Goal: Task Accomplishment & Management: Use online tool/utility

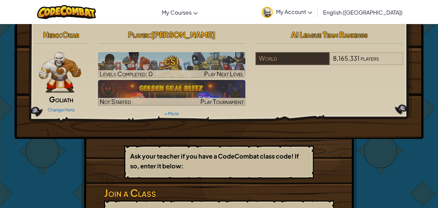
scroll to position [45, 0]
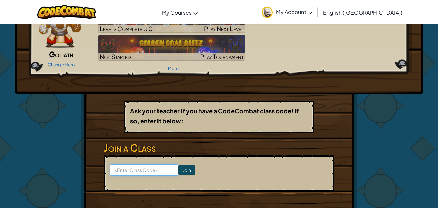
click at [157, 169] on input at bounding box center [144, 169] width 69 height 11
type input "corkens"
click at [180, 171] on input "Join" at bounding box center [186, 169] width 17 height 11
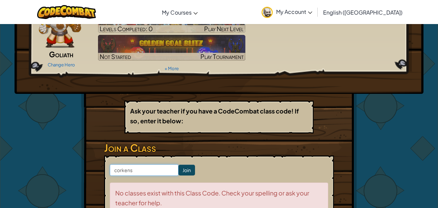
drag, startPoint x: 158, startPoint y: 170, endPoint x: 48, endPoint y: 179, distance: 109.9
click at [49, 179] on div "Hero : [PERSON_NAME] Change Hero Player : [PERSON_NAME] CS1 Levels Completed: 0…" at bounding box center [218, 125] width 395 height 293
click at [107, 143] on h3 "Join a Class" at bounding box center [219, 147] width 230 height 15
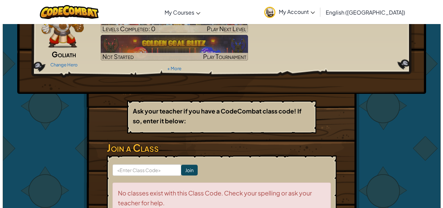
scroll to position [0, 0]
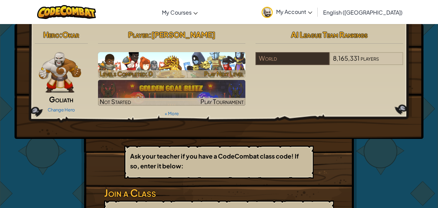
click at [165, 68] on h3 "CS1" at bounding box center [172, 61] width 148 height 15
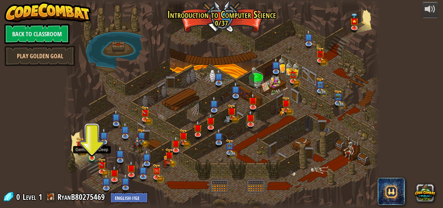
click at [92, 157] on img at bounding box center [91, 149] width 7 height 17
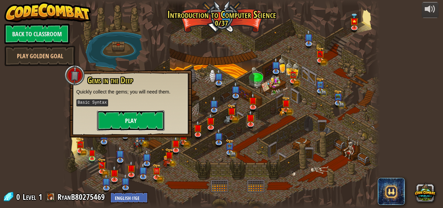
click at [126, 126] on button "Play" at bounding box center [131, 120] width 68 height 20
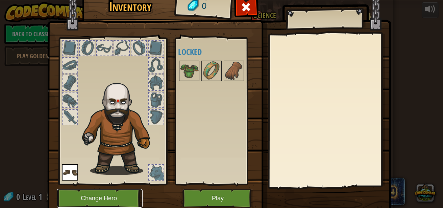
click at [116, 194] on button "Change Hero" at bounding box center [100, 198] width 86 height 19
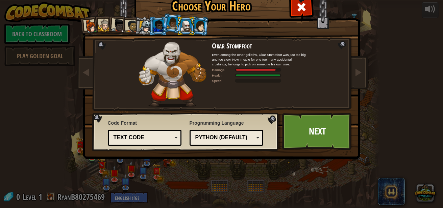
click at [202, 132] on div "Python (Default)" at bounding box center [226, 137] width 65 height 10
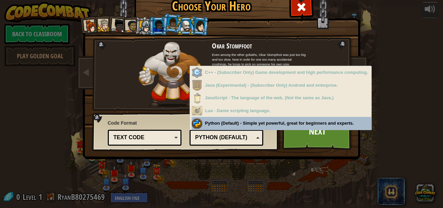
click at [206, 139] on div "Python (Default)" at bounding box center [224, 138] width 58 height 8
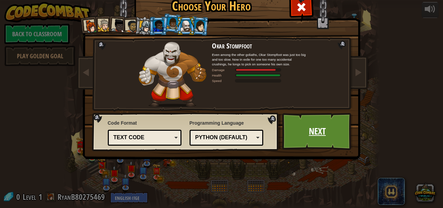
click at [313, 130] on link "Next" at bounding box center [317, 131] width 71 height 37
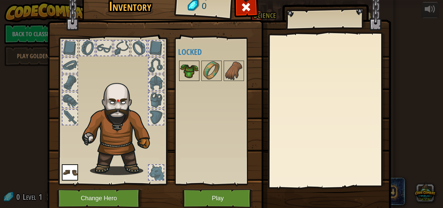
click at [187, 73] on img at bounding box center [189, 70] width 19 height 19
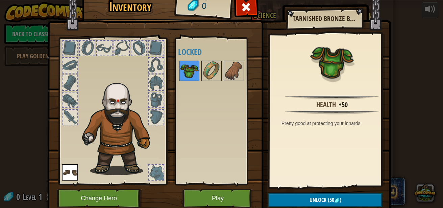
click at [187, 74] on img at bounding box center [189, 70] width 19 height 19
click at [200, 201] on button "Play" at bounding box center [218, 198] width 71 height 19
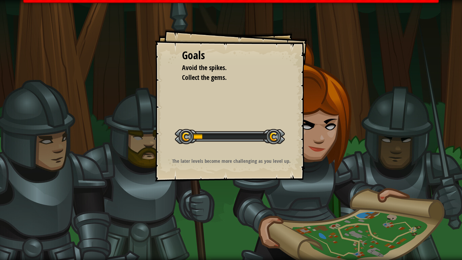
drag, startPoint x: 202, startPoint y: 136, endPoint x: 237, endPoint y: 131, distance: 35.4
click at [237, 131] on div at bounding box center [230, 136] width 110 height 15
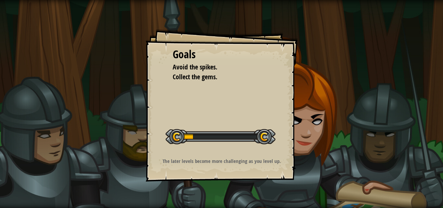
click at [399, 113] on div "Goals Avoid the spikes. Collect the gems. Start Level Error loading from server…" at bounding box center [221, 104] width 443 height 208
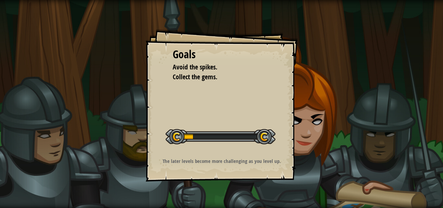
click at [399, 113] on div "Goals Avoid the spikes. Collect the gems. Start Level Error loading from server…" at bounding box center [221, 104] width 443 height 208
drag, startPoint x: 398, startPoint y: 112, endPoint x: 393, endPoint y: 108, distance: 6.5
click at [396, 112] on div "Goals Avoid the spikes. Collect the gems. Start Level Error loading from server…" at bounding box center [221, 104] width 443 height 208
click at [393, 108] on div "Goals Avoid the spikes. Collect the gems. Start Level Error loading from server…" at bounding box center [221, 104] width 443 height 208
click at [391, 105] on div "Goals Avoid the spikes. Collect the gems. Start Level Error loading from server…" at bounding box center [221, 104] width 443 height 208
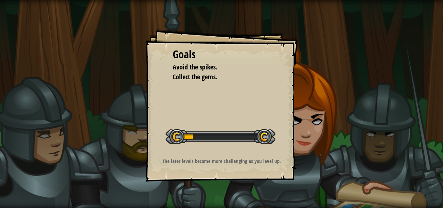
click at [391, 105] on div "Goals Avoid the spikes. Collect the gems. Start Level Error loading from server…" at bounding box center [221, 104] width 443 height 208
click at [390, 105] on div "Goals Avoid the spikes. Collect the gems. Start Level Error loading from server…" at bounding box center [221, 104] width 443 height 208
drag, startPoint x: 223, startPoint y: 119, endPoint x: 225, endPoint y: 112, distance: 7.3
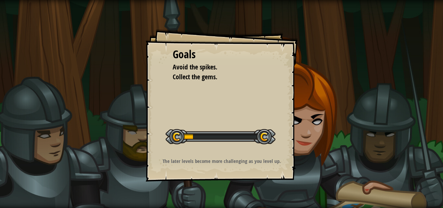
click at [223, 122] on div "Goals Avoid the spikes. Collect the gems. Start Level Error loading from server…" at bounding box center [222, 105] width 152 height 152
click at [225, 119] on div "Goals Avoid the spikes. Collect the gems. Start Level Error loading from server…" at bounding box center [222, 105] width 152 height 152
drag, startPoint x: 222, startPoint y: 123, endPoint x: 221, endPoint y: 138, distance: 15.3
click at [221, 138] on div "Goals Avoid the spikes. Collect the gems. Start Level Error loading from server…" at bounding box center [222, 105] width 152 height 152
click at [222, 125] on div "Goals Avoid the spikes. Collect the gems. Start Level Error loading from server…" at bounding box center [222, 105] width 152 height 152
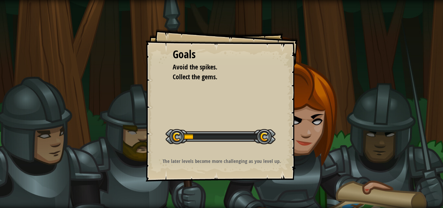
click at [225, 116] on div "Goals Avoid the spikes. Collect the gems. Start Level Error loading from server…" at bounding box center [222, 105] width 152 height 152
drag, startPoint x: 232, startPoint y: 140, endPoint x: 243, endPoint y: 119, distance: 24.1
click at [232, 144] on div "Goals Avoid the spikes. Collect the gems. Start Level Error loading from server…" at bounding box center [222, 105] width 152 height 152
drag, startPoint x: 212, startPoint y: 117, endPoint x: 211, endPoint y: 123, distance: 5.5
click at [212, 123] on div "Goals Avoid the spikes. Collect the gems. Start Level Error loading from server…" at bounding box center [222, 105] width 152 height 152
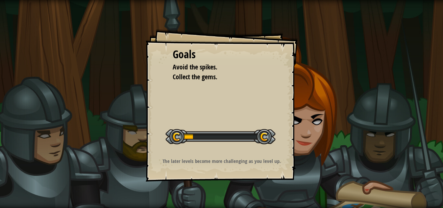
drag, startPoint x: 210, startPoint y: 140, endPoint x: 282, endPoint y: 135, distance: 72.2
click at [282, 135] on div "Goals Avoid the spikes. Collect the gems. Start Level Error loading from server…" at bounding box center [222, 105] width 152 height 152
